Goal: Information Seeking & Learning: Learn about a topic

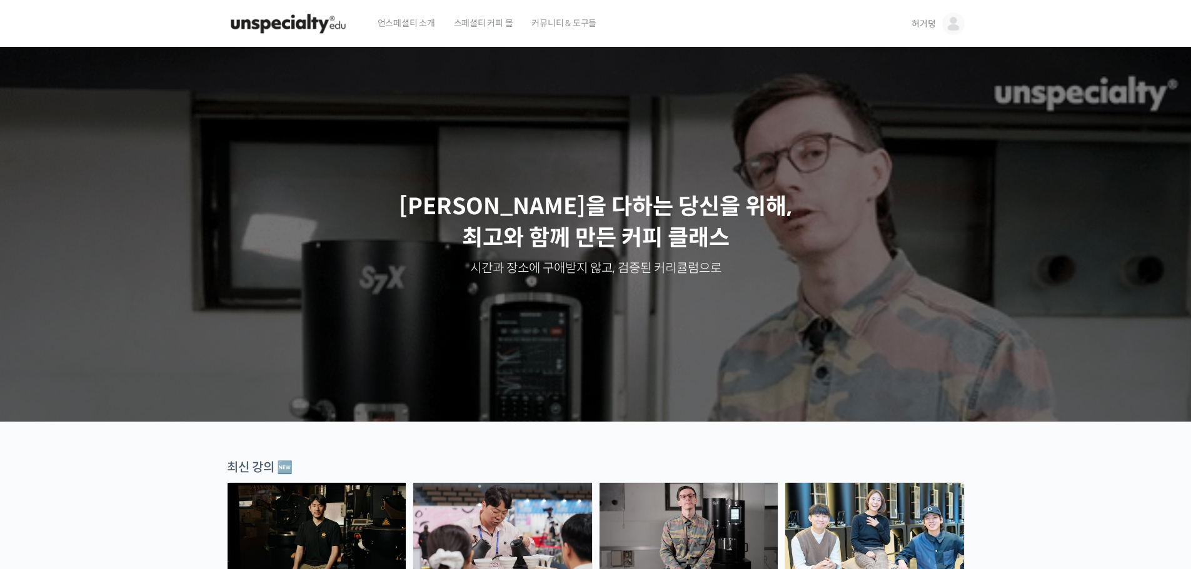
click at [931, 29] on span "허거덩" at bounding box center [923, 23] width 24 height 11
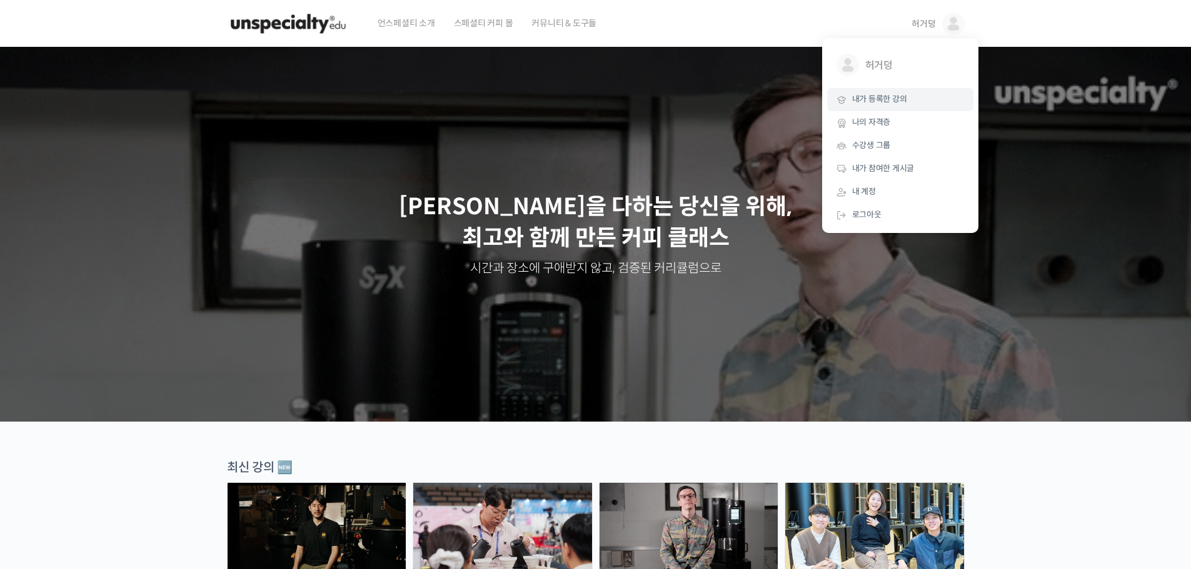
click at [899, 91] on link "내가 등록한 강의" at bounding box center [900, 99] width 146 height 23
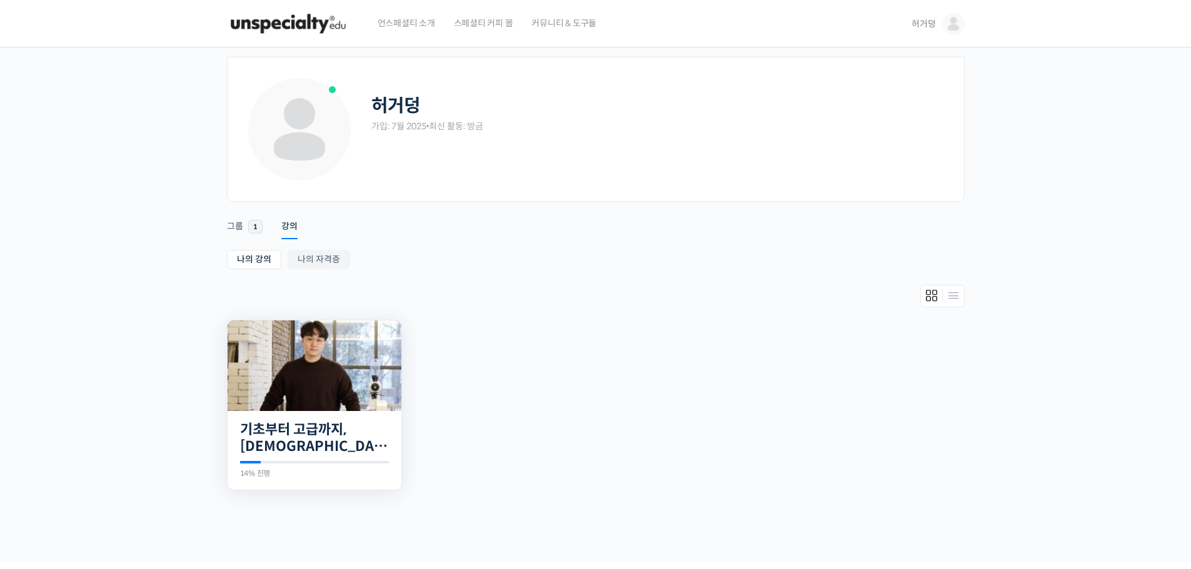
click at [364, 352] on img at bounding box center [314, 366] width 174 height 91
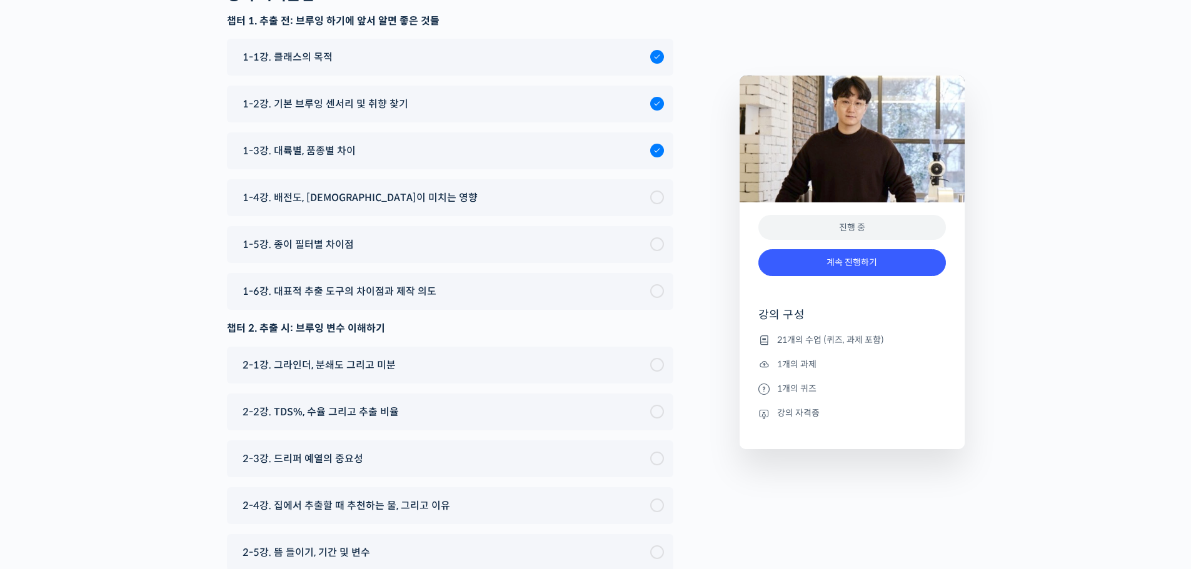
scroll to position [5883, 0]
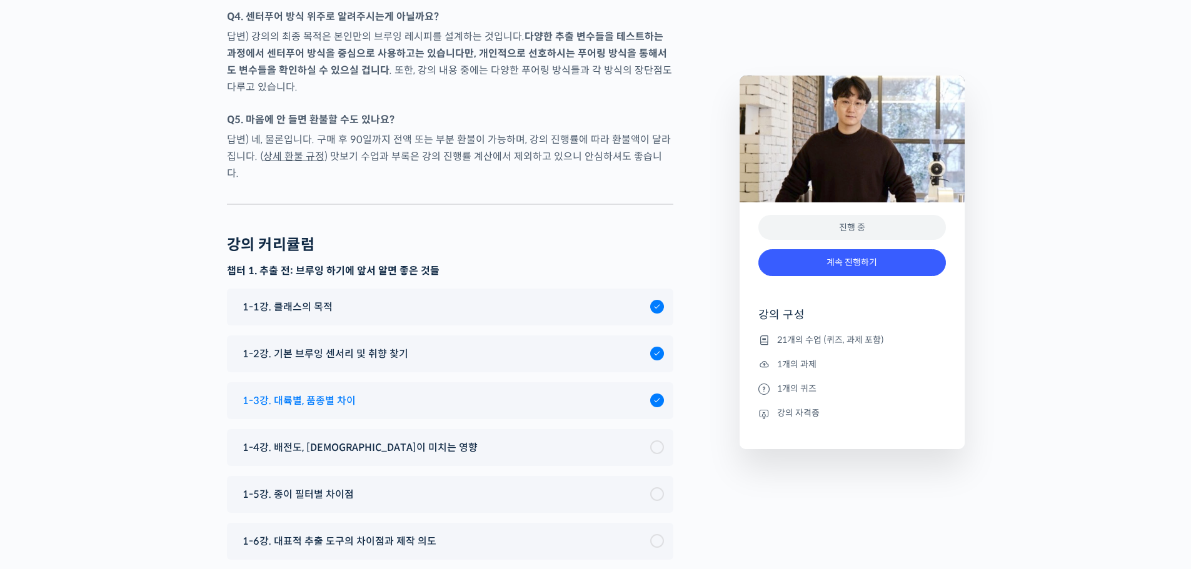
click at [346, 392] on span "1-3강. 대륙별, 품종별 차이" at bounding box center [298, 400] width 113 height 17
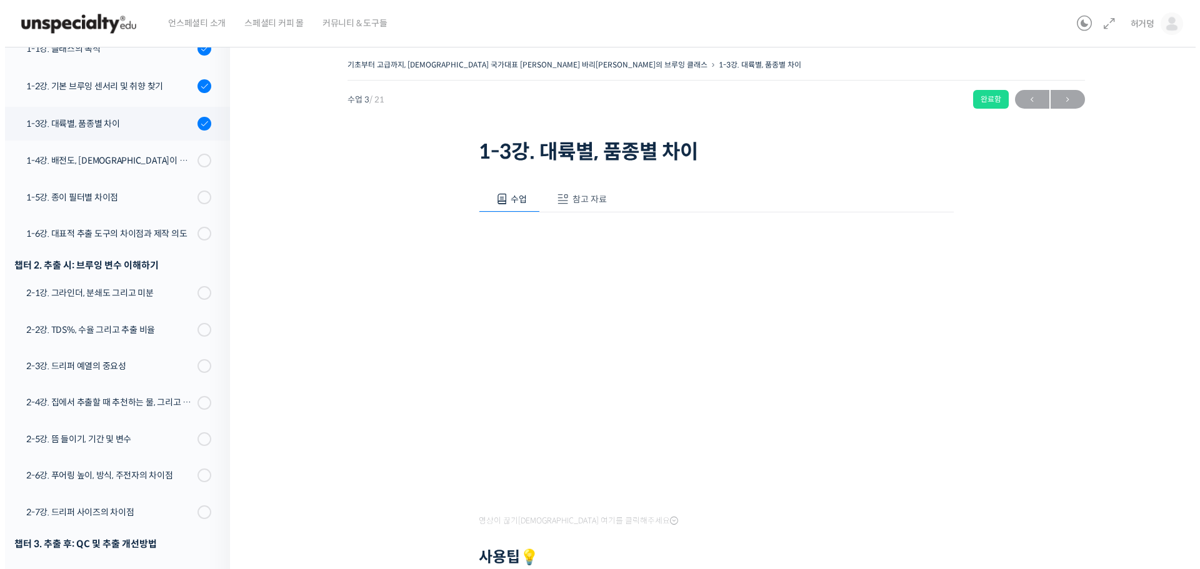
scroll to position [257, 0]
click at [571, 192] on button "참고 자료" at bounding box center [575, 199] width 80 height 26
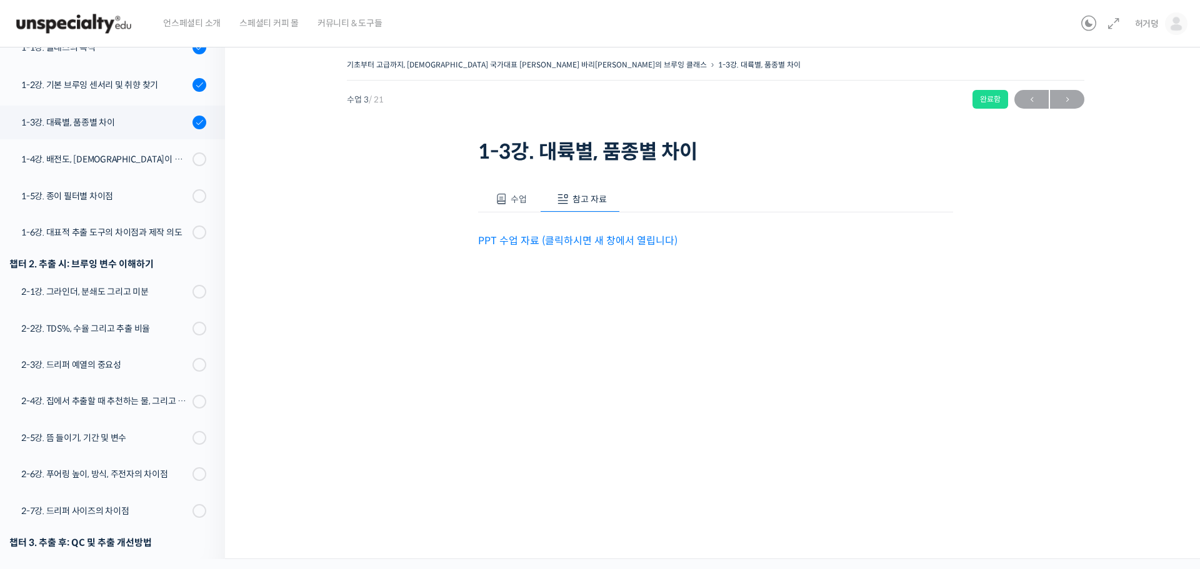
click at [568, 241] on link "PPT 수업 자료 (클릭하시면 새 창에서 열립니다)" at bounding box center [577, 240] width 199 height 13
click at [87, 152] on div "1-4강. 배전도, [DEMOGRAPHIC_DATA]이 미치는 영향" at bounding box center [104, 159] width 167 height 14
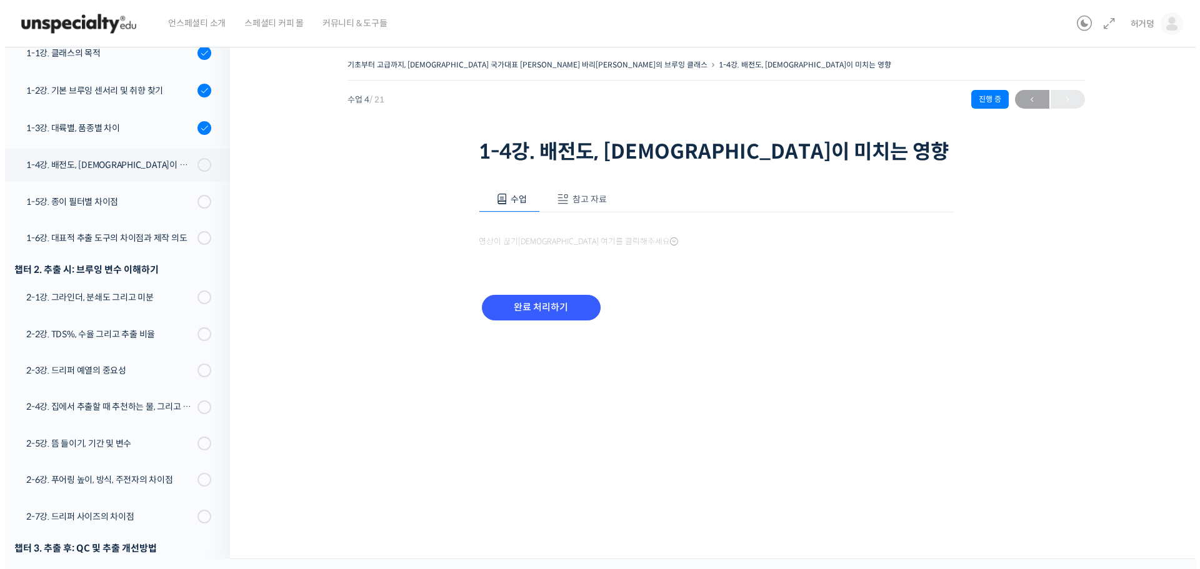
scroll to position [295, 0]
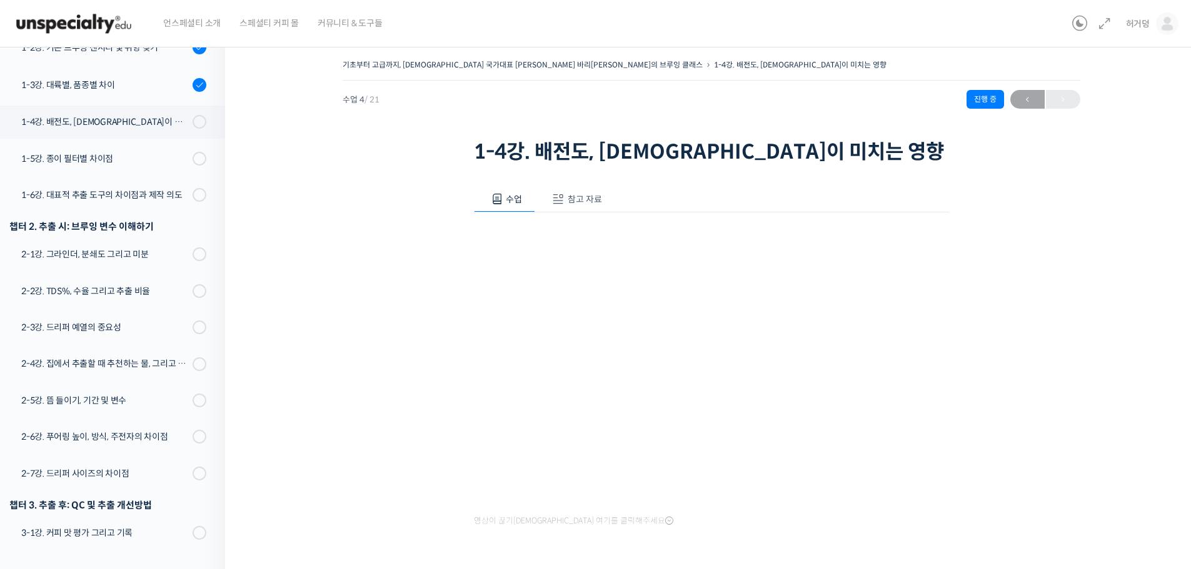
click at [569, 195] on span "참고 자료" at bounding box center [584, 199] width 34 height 11
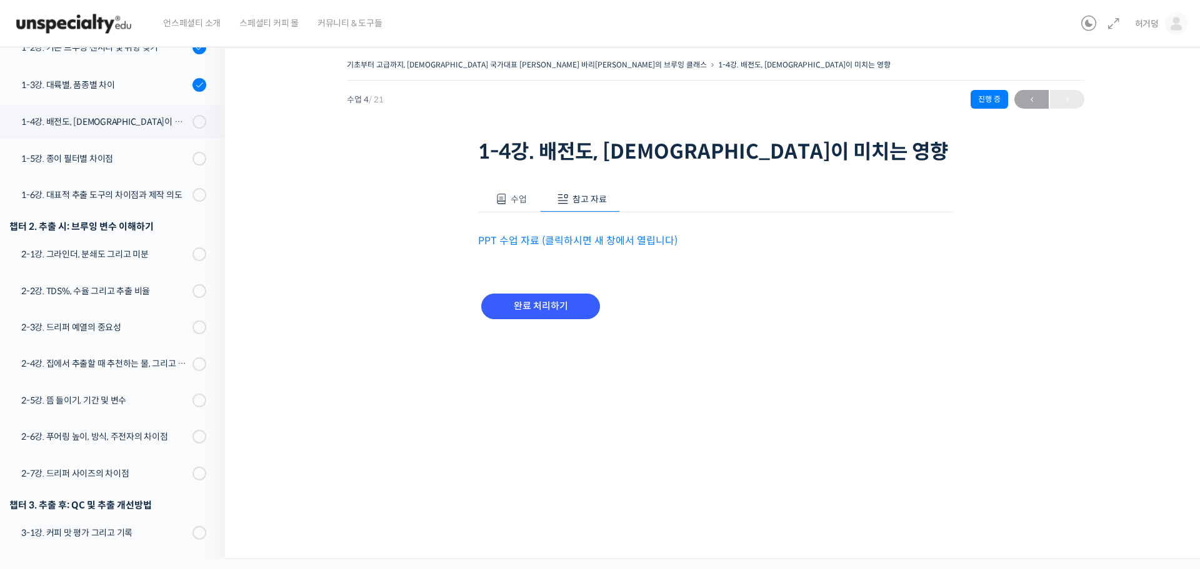
click at [591, 235] on link "PPT 수업 자료 (클릭하시면 새 창에서 열립니다)" at bounding box center [577, 240] width 199 height 13
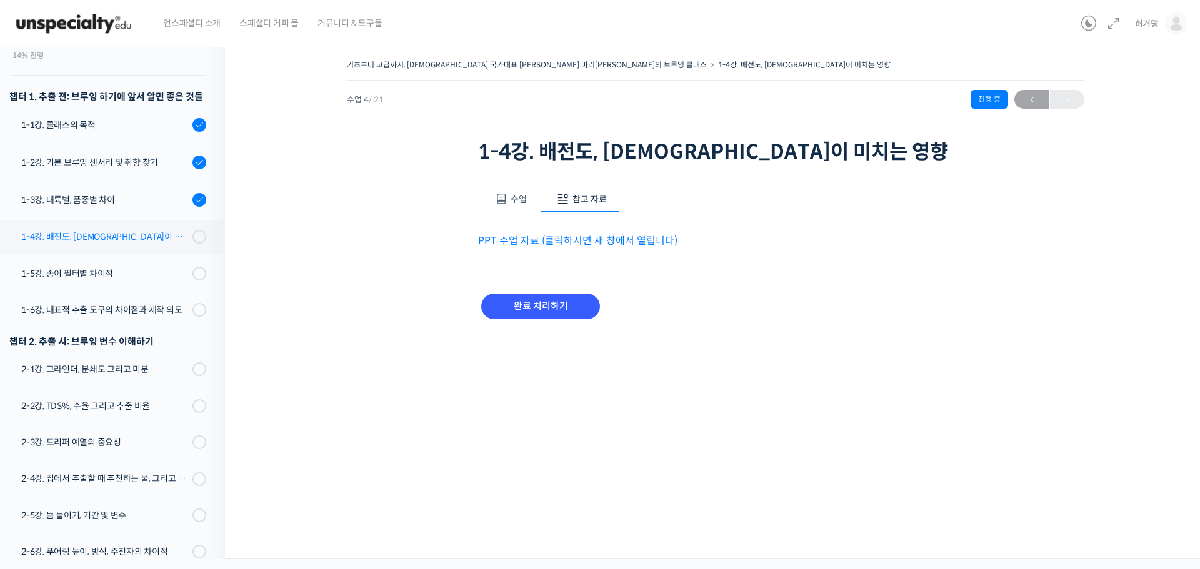
scroll to position [170, 0]
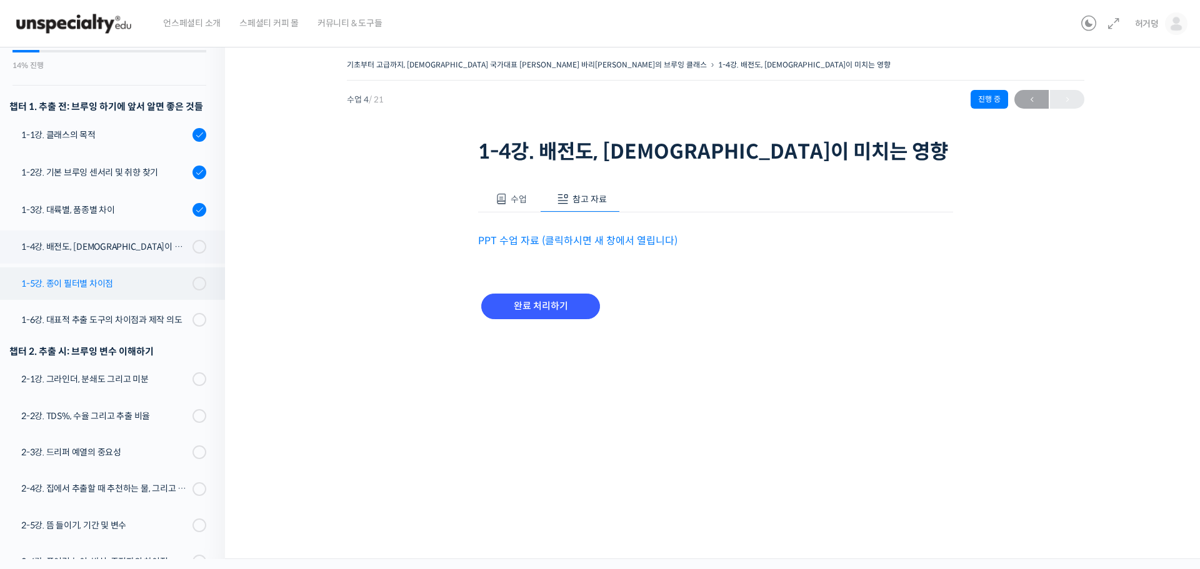
click at [96, 277] on div "1-5강. 종이 필터별 차이점" at bounding box center [104, 284] width 167 height 14
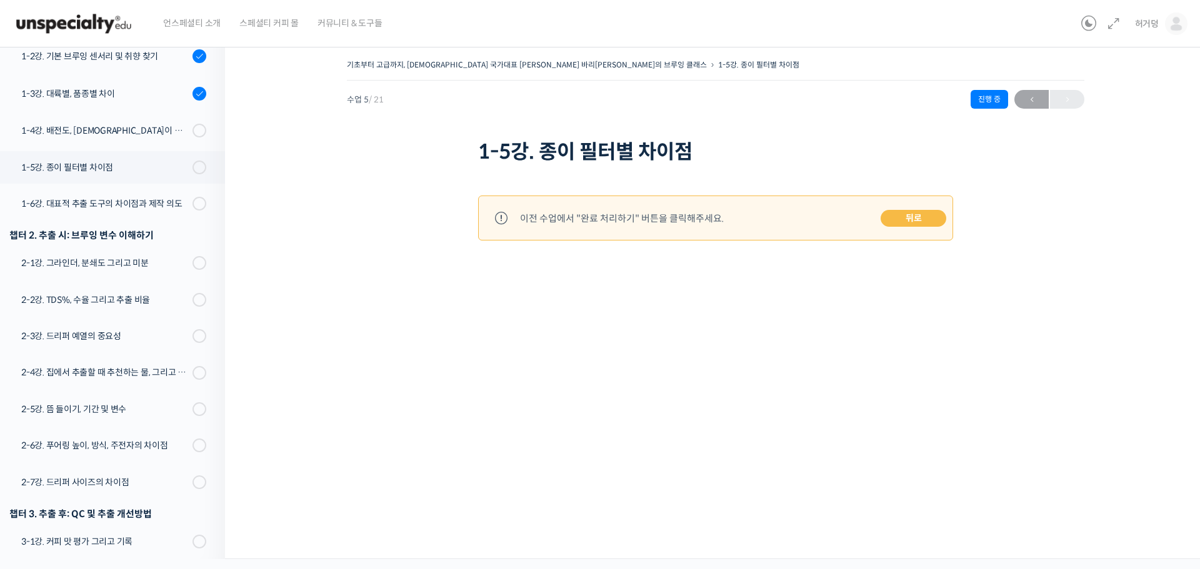
scroll to position [331, 0]
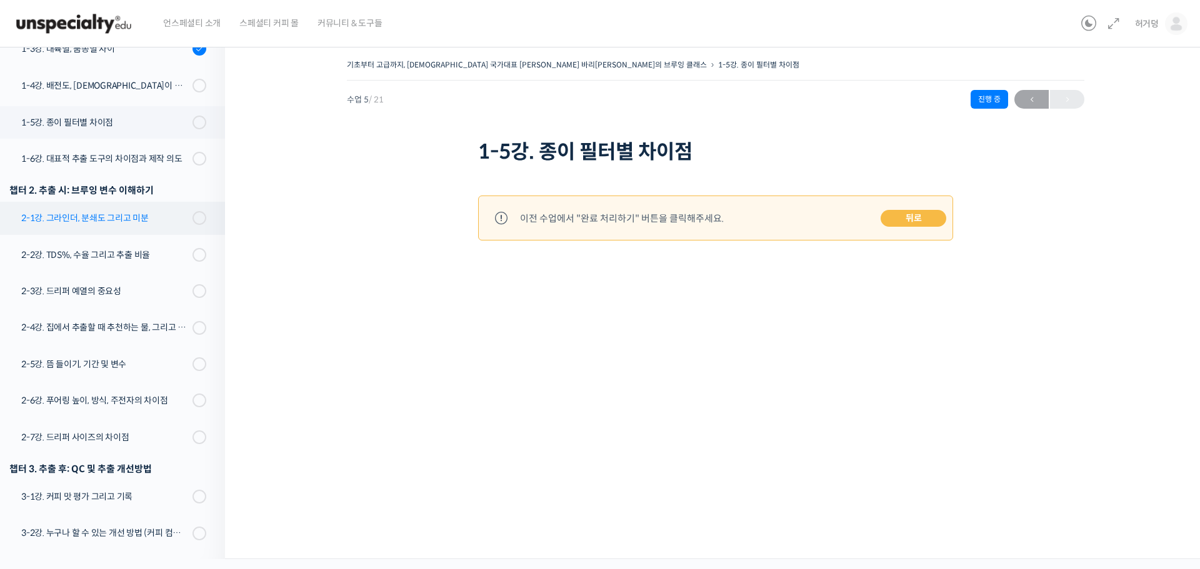
click at [121, 211] on div "2-1강. 그라인더, 분쇄도 그리고 미분" at bounding box center [104, 218] width 167 height 14
